Goal: Communication & Community: Share content

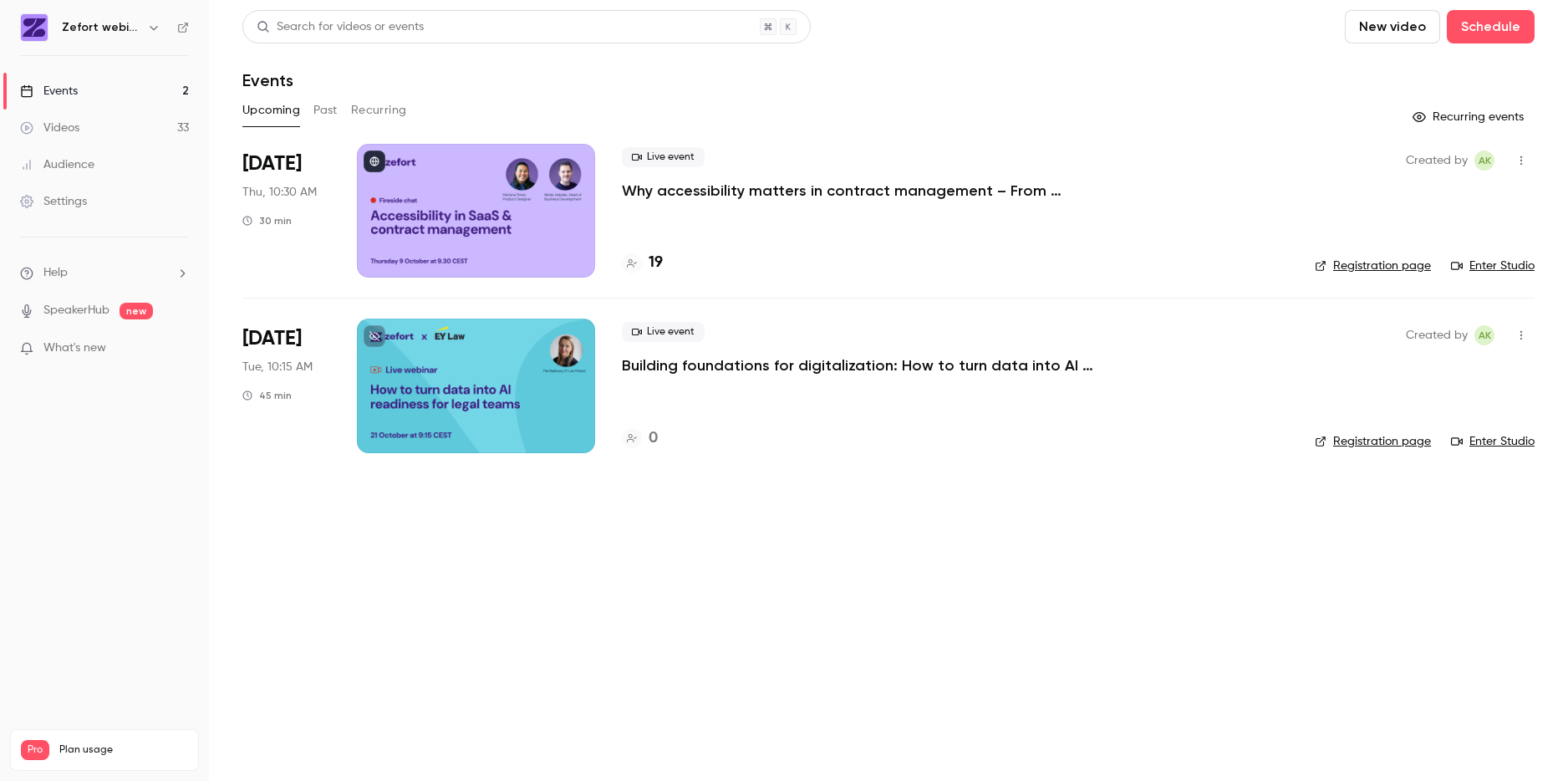
click at [500, 372] on div at bounding box center [476, 384] width 238 height 133
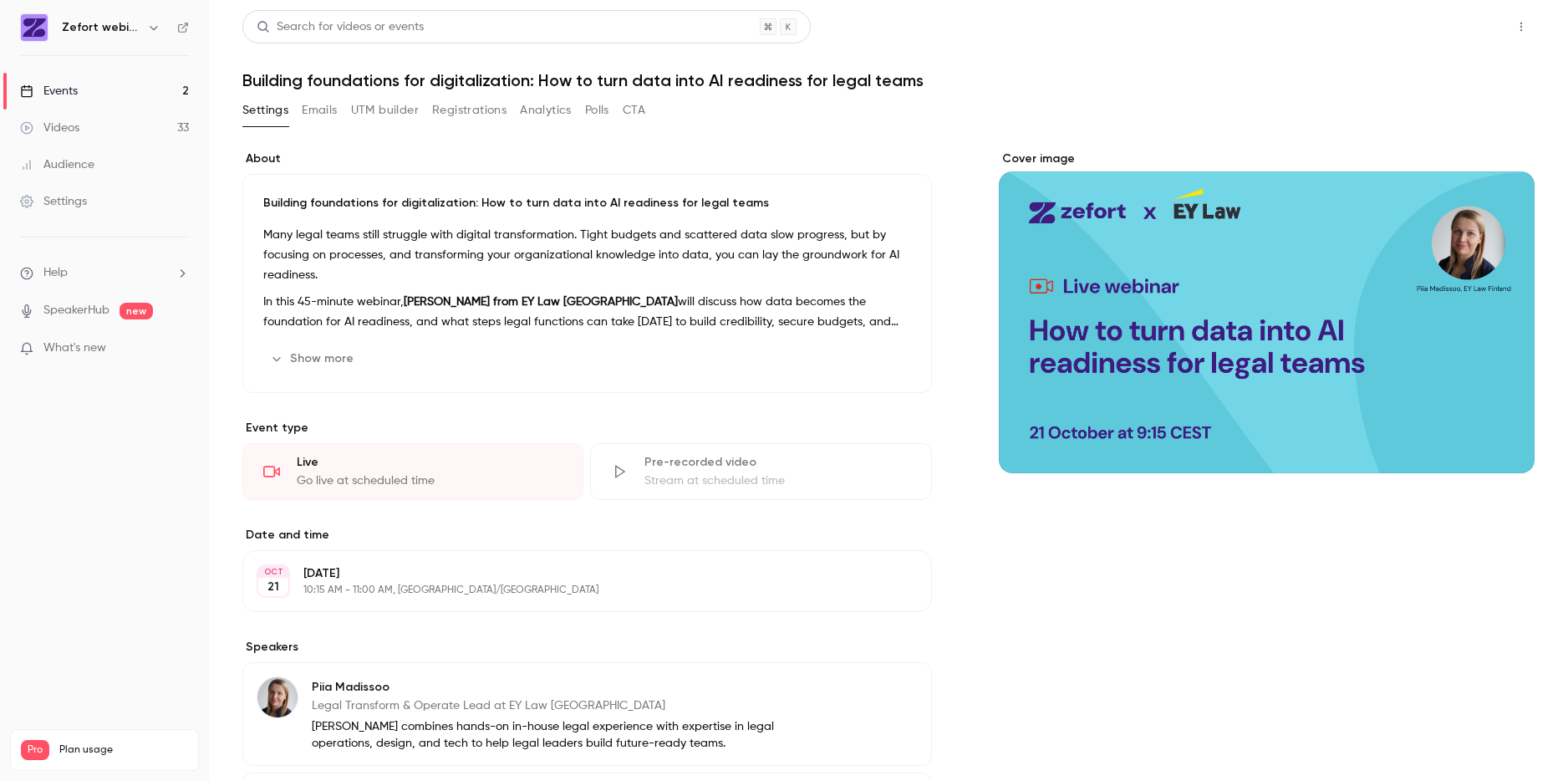
click at [1443, 25] on button "Share" at bounding box center [1461, 27] width 66 height 33
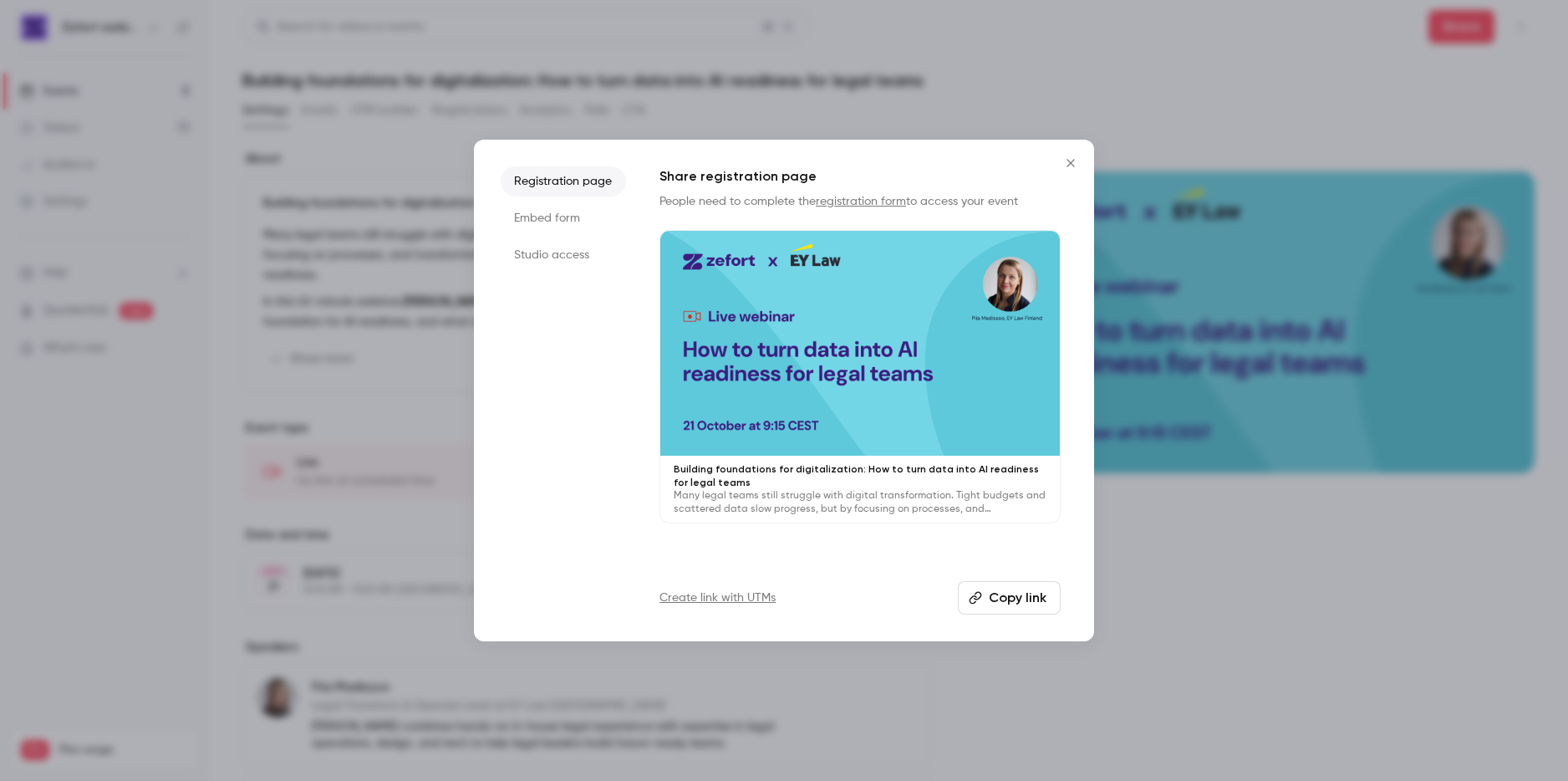
click at [1071, 163] on icon "Close" at bounding box center [1070, 162] width 20 height 13
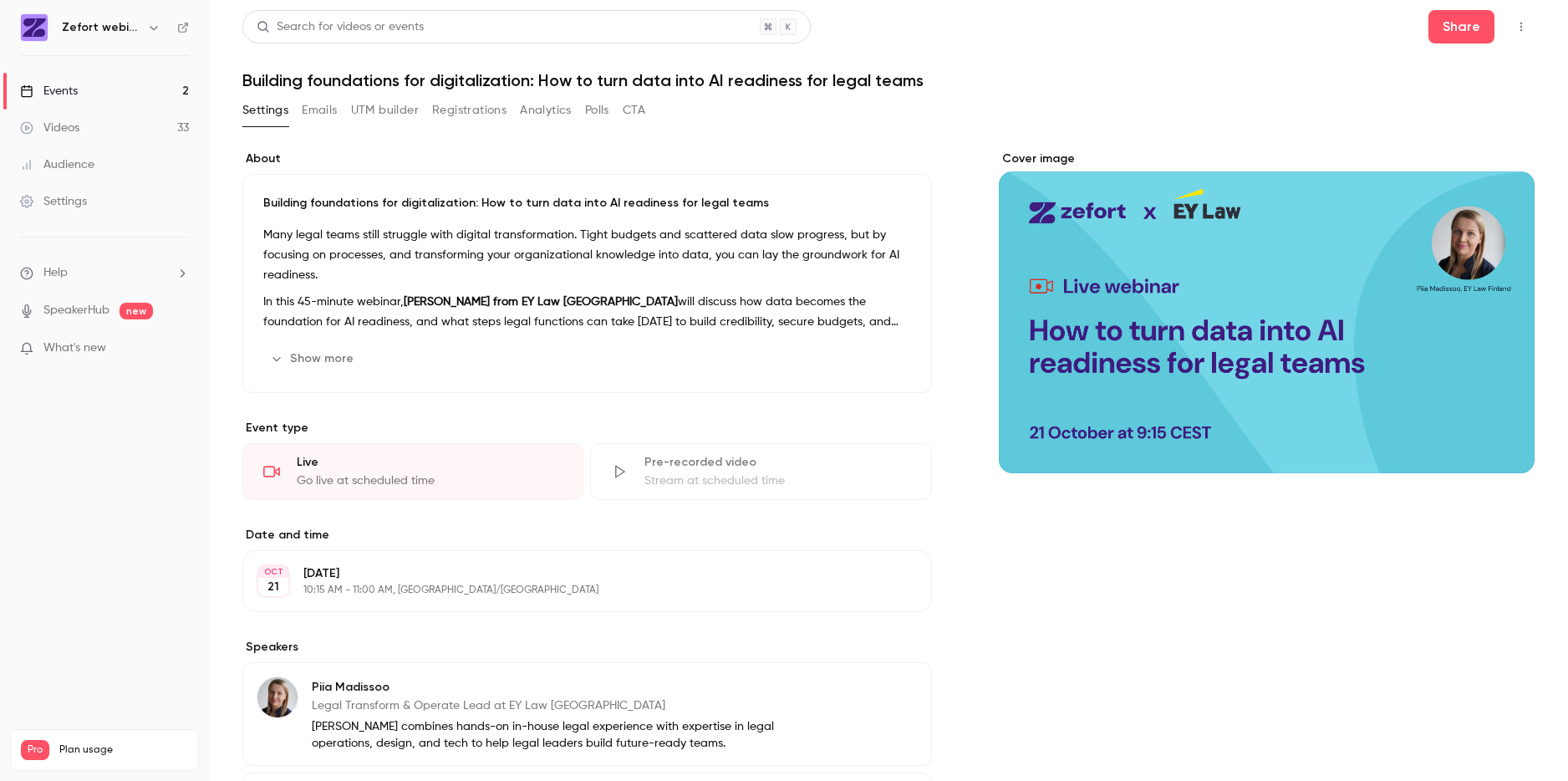
click at [1514, 24] on icon "button" at bounding box center [1520, 26] width 13 height 11
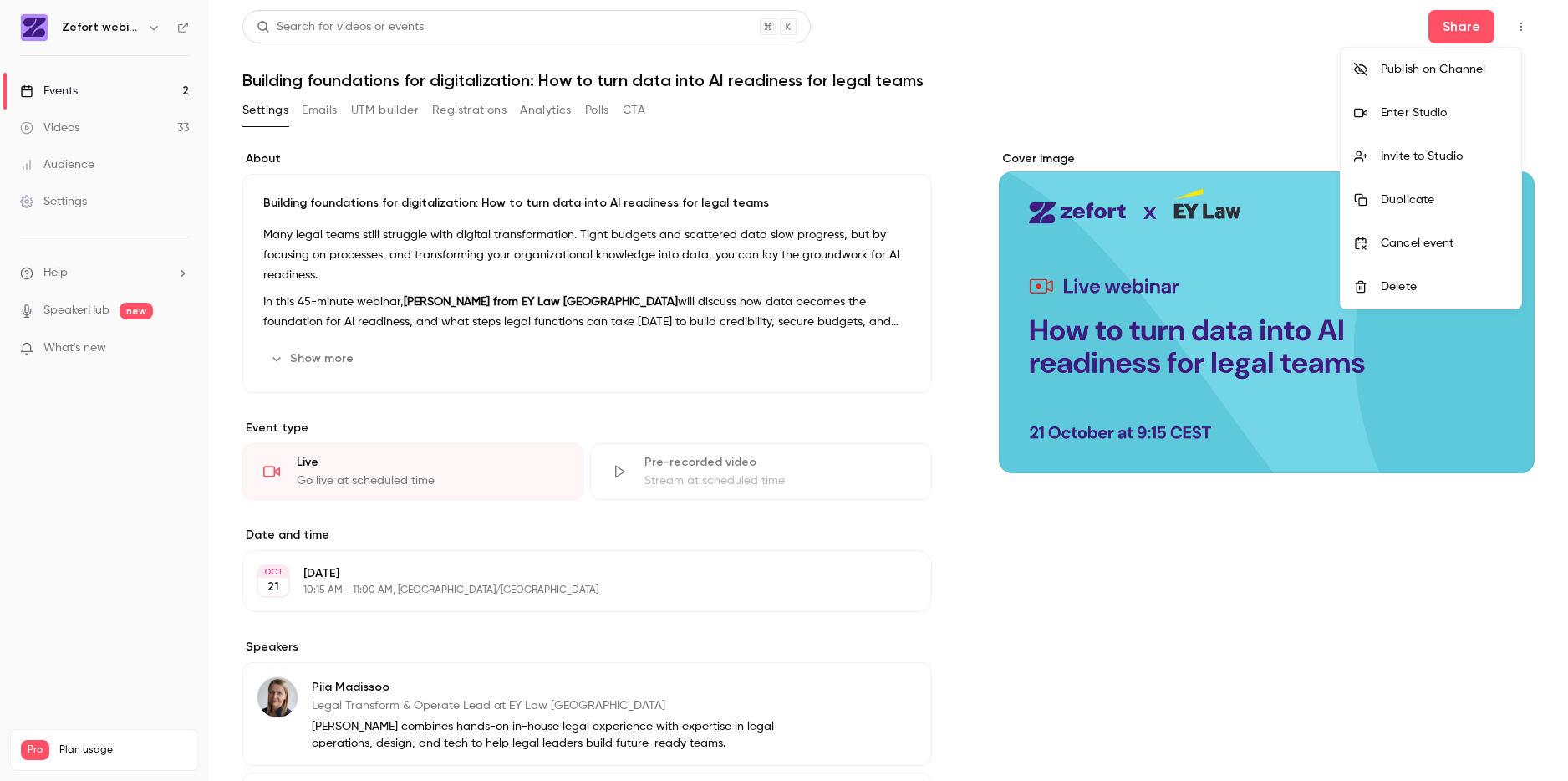
click at [1427, 69] on div "Publish on Channel" at bounding box center [1444, 69] width 127 height 17
